Goal: Transaction & Acquisition: Purchase product/service

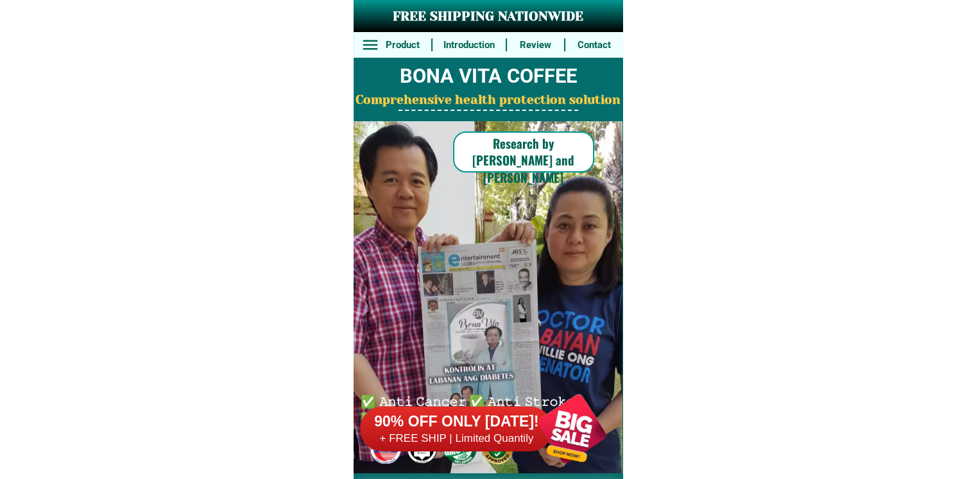
click at [498, 389] on div "90% OFF ONLY [DATE]! + FREE SHIP | Limited Quantily" at bounding box center [491, 429] width 262 height 101
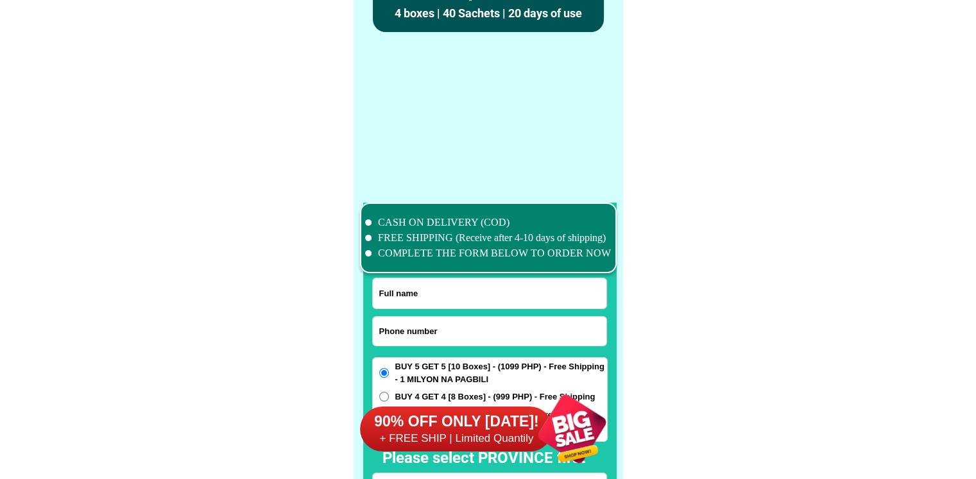
scroll to position [9973, 0]
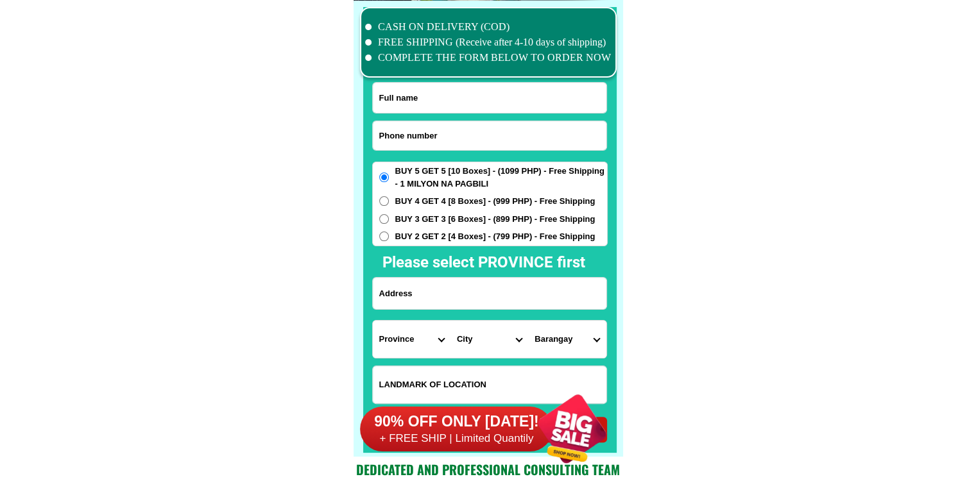
click at [477, 135] on input "Input phone_number" at bounding box center [490, 135] width 234 height 29
paste input "09686227465"
type input "09686227465"
click at [463, 98] on input "Input full_name" at bounding box center [490, 98] width 234 height 30
paste input "Chersseht Selbor"
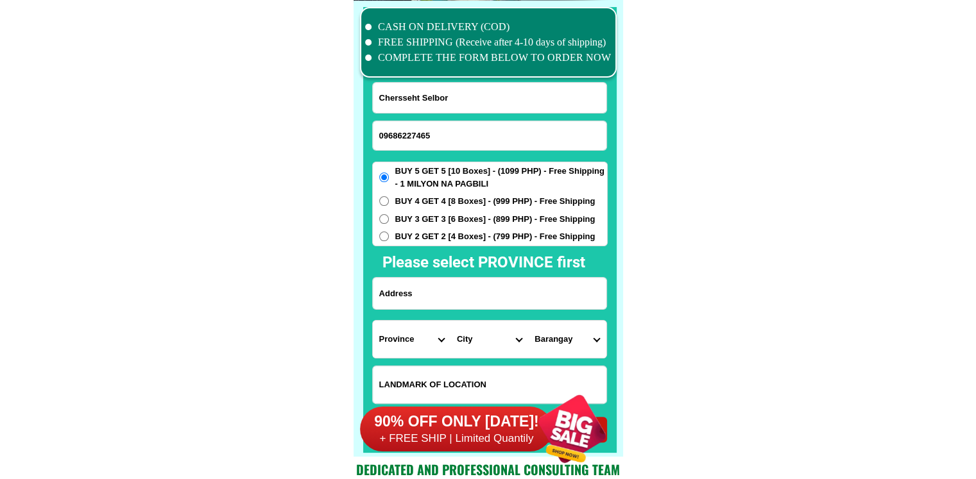
type input "Chersseht Selbor"
click at [411, 294] on input "Input address" at bounding box center [490, 293] width 234 height 31
paste input "[STREET_ADDRESS][PERSON_NAME][PERSON_NAME] SUB. PHASE 4-II B. ALAPAN IMUS CAVIT…"
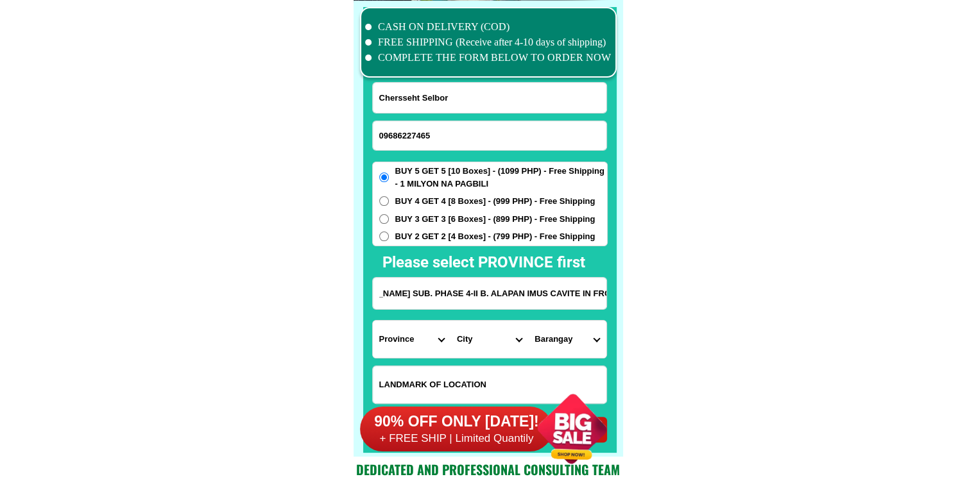
type input "[STREET_ADDRESS][PERSON_NAME][PERSON_NAME] SUB. PHASE 4-II B. ALAPAN IMUS CAVIT…"
drag, startPoint x: 788, startPoint y: 290, endPoint x: 674, endPoint y: 268, distance: 116.3
click at [483, 236] on span "BUY 2 GET 2 [4 Boxes] - (799 PHP) - Free Shipping" at bounding box center [495, 236] width 200 height 13
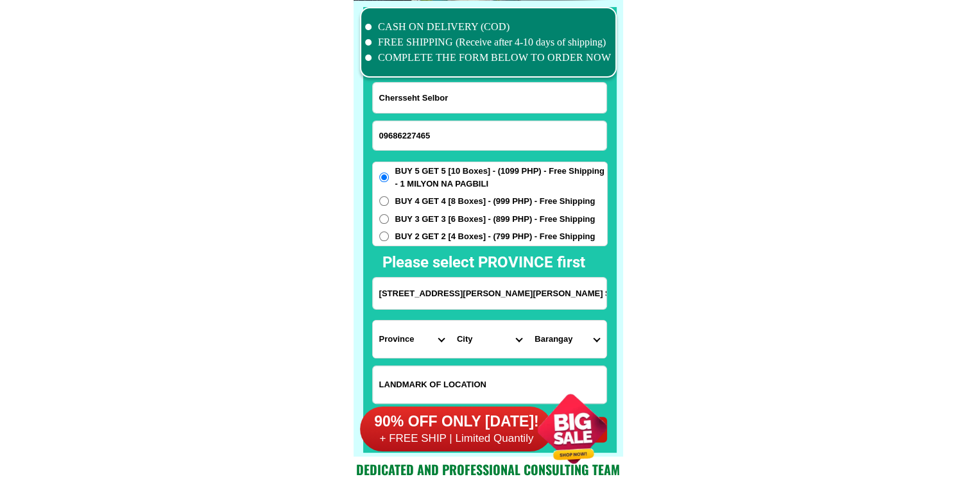
click at [389, 236] on input "BUY 2 GET 2 [4 Boxes] - (799 PHP) - Free Shipping" at bounding box center [384, 237] width 10 height 10
radio input "true"
drag, startPoint x: 704, startPoint y: 284, endPoint x: 699, endPoint y: 289, distance: 7.3
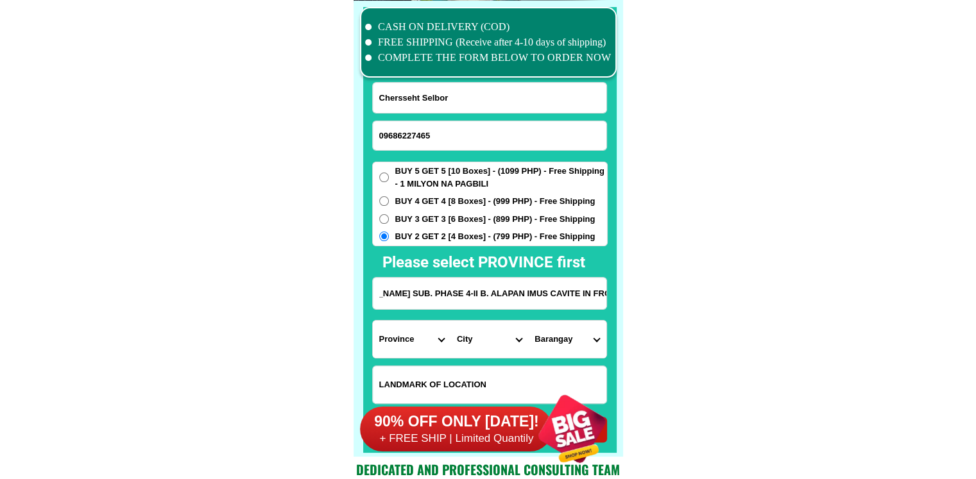
drag, startPoint x: 416, startPoint y: 303, endPoint x: 760, endPoint y: 326, distance: 345.2
click at [396, 332] on select "Province [GEOGRAPHIC_DATA] [GEOGRAPHIC_DATA] [GEOGRAPHIC_DATA] [GEOGRAPHIC_DATA…" at bounding box center [412, 339] width 78 height 37
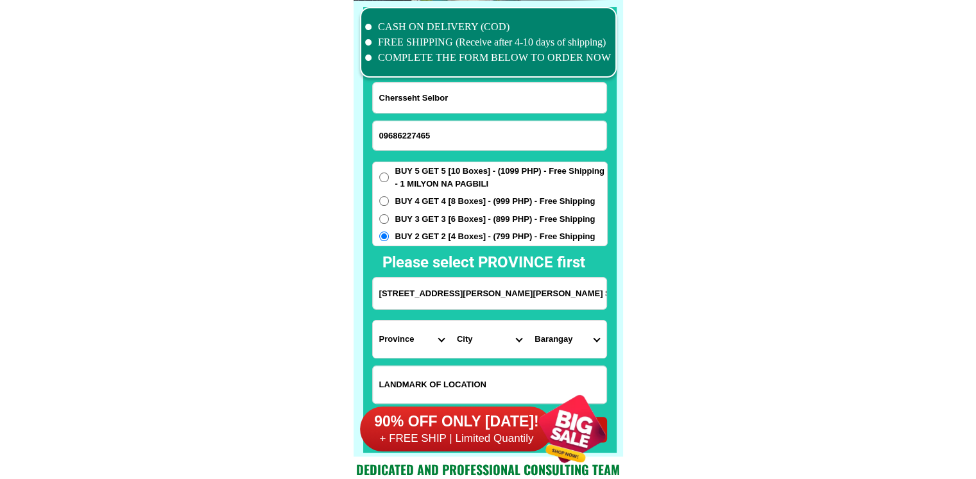
select select "63_826"
click at [477, 337] on select "City" at bounding box center [489, 339] width 78 height 37
select select "63_8261588"
click at [539, 334] on select "Barangay Alapan i -a Alapan i -b Alapan i -c Alapan i-a Alapan i-b Alapan i-c A…" at bounding box center [567, 339] width 78 height 37
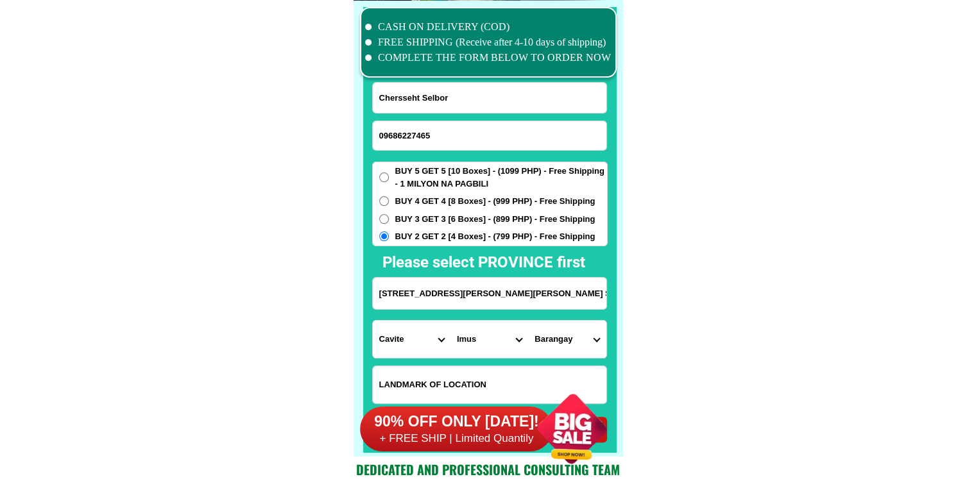
select select "63_82615886485"
click at [539, 340] on select "Barangay Alapan i -a Alapan i -b Alapan i -c Alapan i-a Alapan i-b Alapan i-c A…" at bounding box center [567, 339] width 78 height 37
click at [540, 339] on select "Barangay Alapan i -a Alapan i -b Alapan i -c Alapan i-a Alapan i-b Alapan i-c A…" at bounding box center [567, 339] width 78 height 37
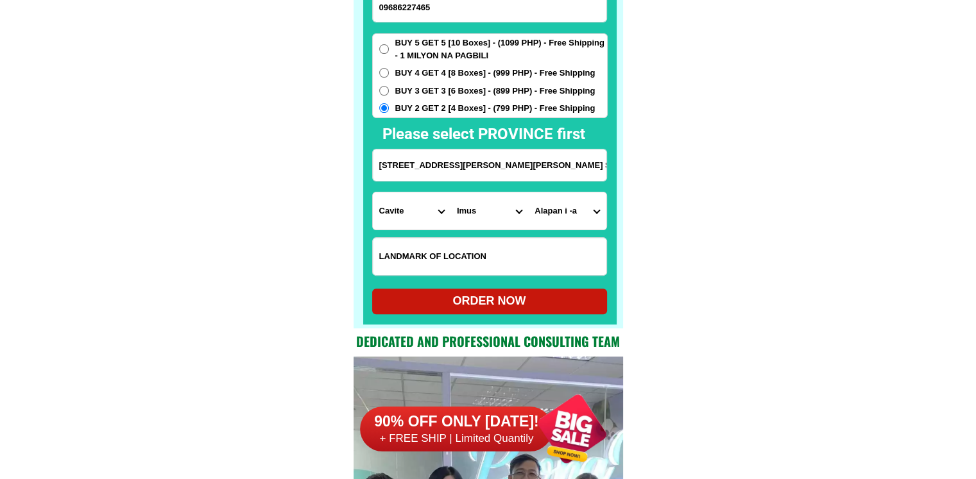
click at [495, 302] on div "ORDER NOW" at bounding box center [489, 301] width 235 height 17
radio input "true"
